Goal: Transaction & Acquisition: Purchase product/service

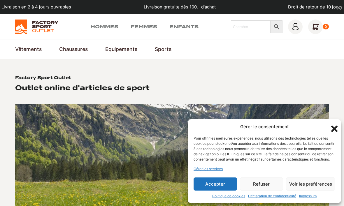
click at [262, 181] on button "Refuser" at bounding box center [261, 184] width 43 height 13
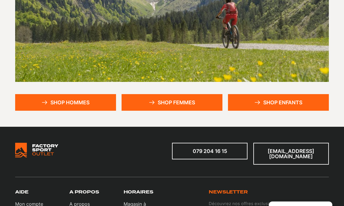
scroll to position [139, 0]
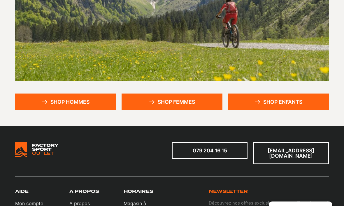
click at [164, 102] on link "Shop femmes" at bounding box center [172, 102] width 101 height 17
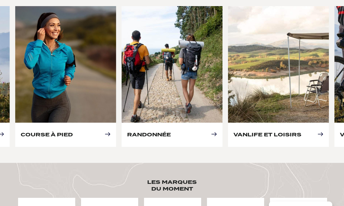
scroll to position [296, 0]
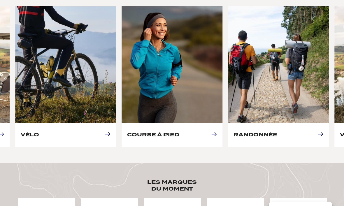
click at [255, 131] on link "Randonnée" at bounding box center [256, 134] width 44 height 6
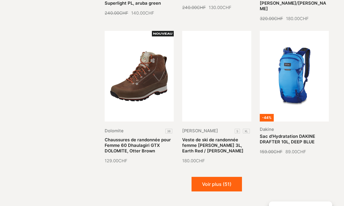
scroll to position [592, 0]
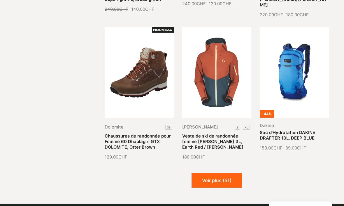
click at [219, 175] on button "Voir plus (51)" at bounding box center [217, 180] width 50 height 15
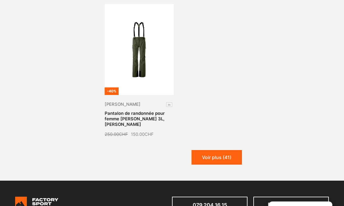
click at [217, 150] on button "Voir plus (41)" at bounding box center [217, 157] width 50 height 15
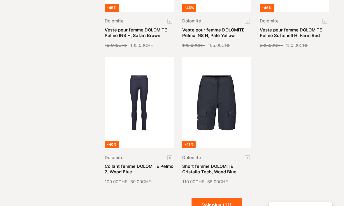
scroll to position [1566, 0]
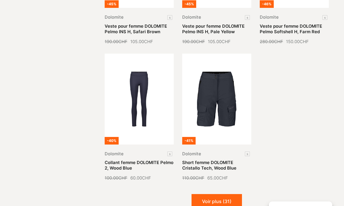
click at [220, 194] on button "Voir plus (31)" at bounding box center [217, 201] width 50 height 15
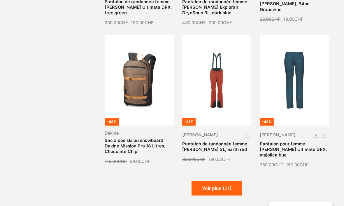
scroll to position [2007, 0]
click at [217, 181] on button "Voir plus (21)" at bounding box center [217, 188] width 50 height 15
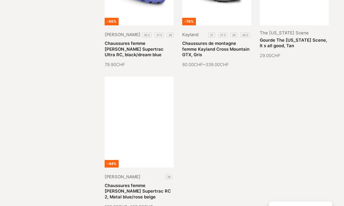
scroll to position [2535, 0]
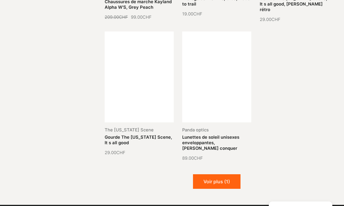
scroll to position [3008, 0]
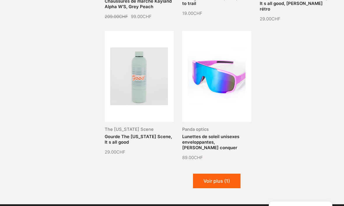
click at [221, 174] on button "Voir plus (1)" at bounding box center [217, 181] width 48 height 15
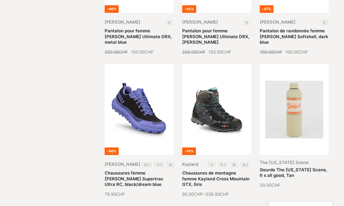
scroll to position [2402, 0]
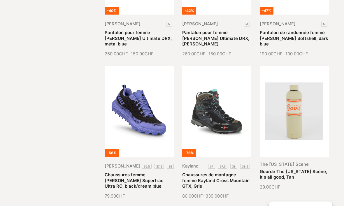
click at [136, 173] on link "Chaussures femme SCOTT Supertrac Ultra RC, black/dream blue" at bounding box center [134, 181] width 59 height 17
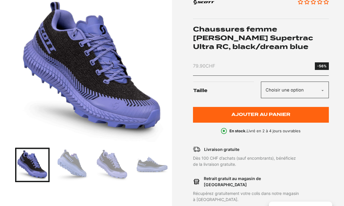
scroll to position [93, 0]
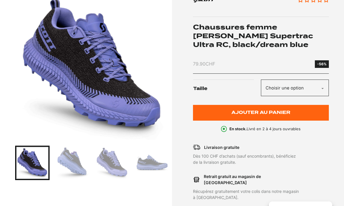
click at [67, 164] on img "Go to slide 2" at bounding box center [72, 163] width 33 height 33
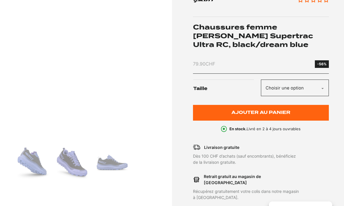
scroll to position [93, 0]
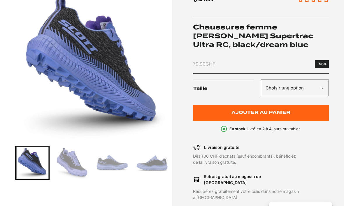
click at [73, 166] on img "Go to slide 3" at bounding box center [72, 163] width 33 height 33
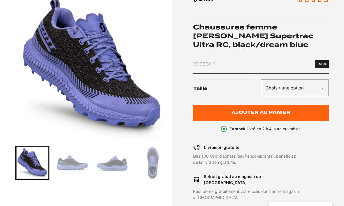
click at [155, 162] on img "Go to slide 6" at bounding box center [152, 163] width 33 height 33
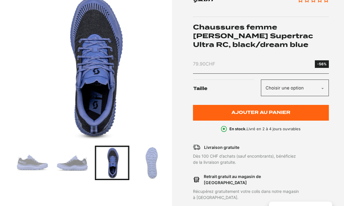
click at [155, 162] on img "Go to slide 7" at bounding box center [152, 163] width 33 height 33
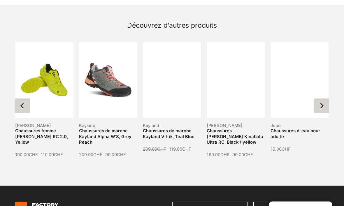
scroll to position [663, 0]
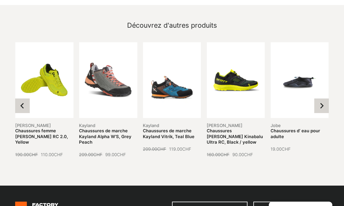
click at [302, 128] on link "Chaussures d’ eau pour adulte" at bounding box center [296, 133] width 50 height 11
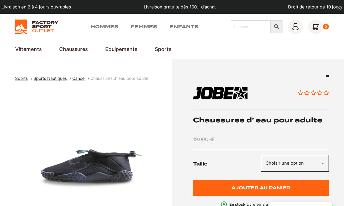
click at [141, 27] on link "Femmes" at bounding box center [144, 26] width 27 height 7
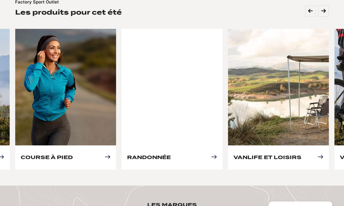
scroll to position [273, 0]
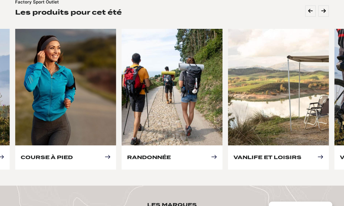
click at [263, 154] on link "Vanlife et loisirs" at bounding box center [268, 157] width 68 height 6
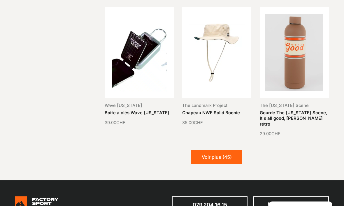
scroll to position [579, 0]
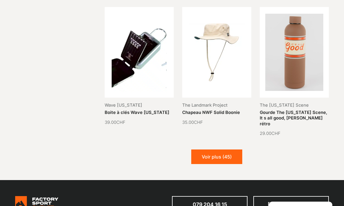
click at [220, 150] on button "Voir plus (45)" at bounding box center [216, 157] width 51 height 15
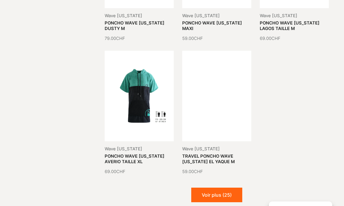
scroll to position [1497, 0]
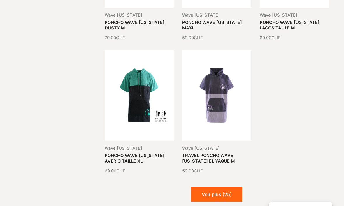
click at [218, 187] on button "Voir plus (25)" at bounding box center [216, 194] width 51 height 15
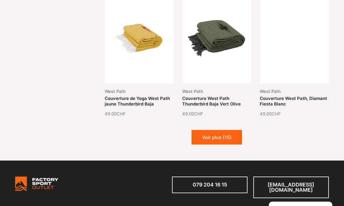
scroll to position [1961, 0]
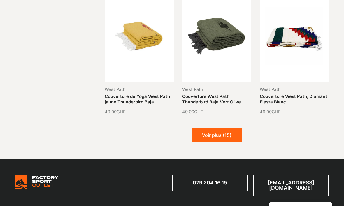
click at [218, 128] on button "Voir plus (15)" at bounding box center [217, 135] width 50 height 15
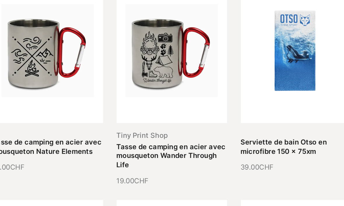
scroll to position [2371, 0]
